Goal: Check status: Check status

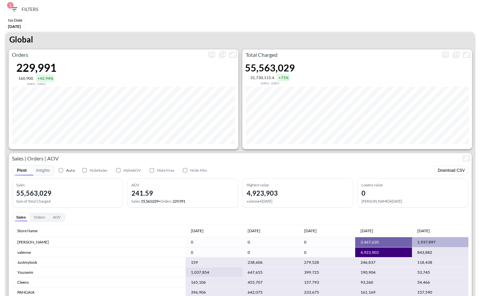
scroll to position [278, 0]
click at [447, 55] on icon "more" at bounding box center [446, 55] width 8 height 8
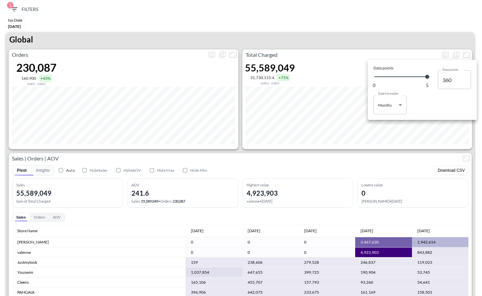
click at [413, 58] on div at bounding box center [241, 148] width 482 height 296
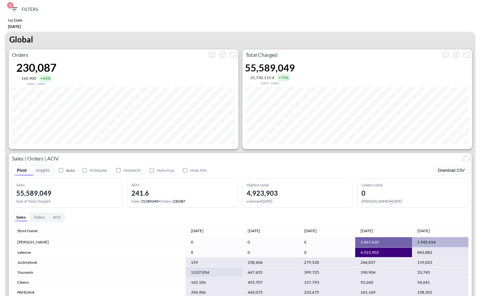
click at [413, 48] on div "Global" at bounding box center [240, 40] width 468 height 17
click at [452, 55] on button "Show as…" at bounding box center [456, 54] width 11 height 11
click at [440, 52] on div at bounding box center [241, 148] width 482 height 296
click at [444, 53] on icon "more" at bounding box center [446, 54] width 4 height 3
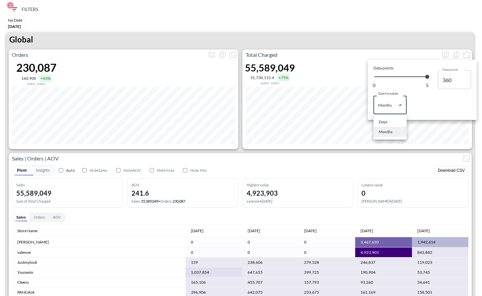
click at [374, 113] on body "BI.P.EYE, Interactive Analytics Dashboards 1 Filters Iso Date Jun 01, 2025 Glob…" at bounding box center [241, 148] width 482 height 296
click at [391, 127] on li "Months" at bounding box center [390, 132] width 33 height 10
click at [388, 111] on body "BI.P.EYE, Interactive Analytics Dashboards 1 Filters Iso Date Jun 01, 2025 Glob…" at bounding box center [241, 148] width 482 height 296
click at [383, 124] on div "Days" at bounding box center [383, 122] width 9 height 6
type input "Days"
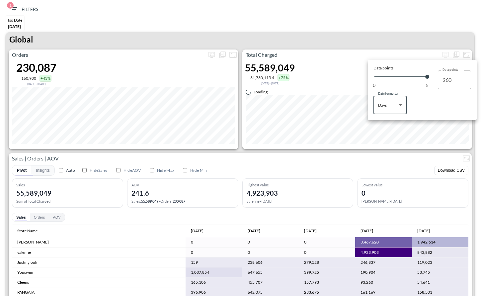
type input "136"
click at [398, 140] on div at bounding box center [241, 148] width 482 height 296
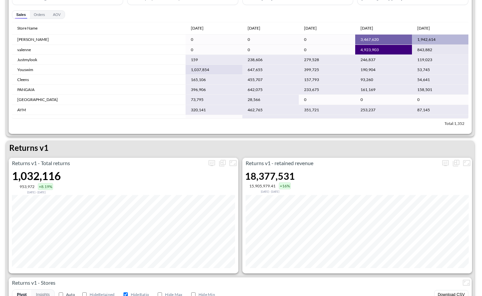
scroll to position [134, 0]
